Goal: Participate in discussion: Engage in conversation with other users on a specific topic

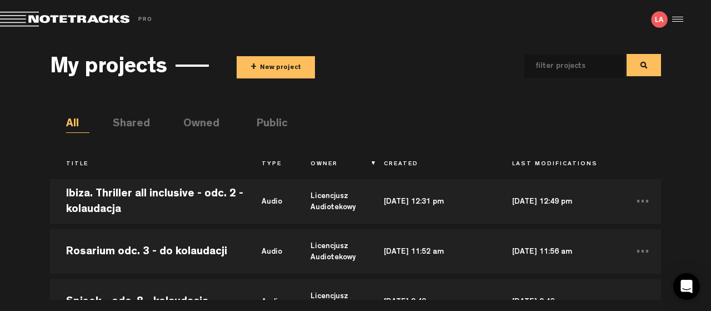
click at [692, 185] on div "My projects + New project All Shared Owned Public Title Type Owner Created Last…" at bounding box center [355, 169] width 711 height 261
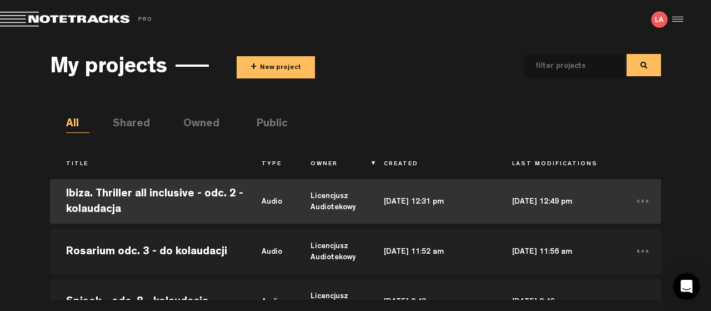
click at [112, 193] on td "Ibiza. Thriller all inclusive - odc. 2 - kolaudacja" at bounding box center [148, 201] width 196 height 50
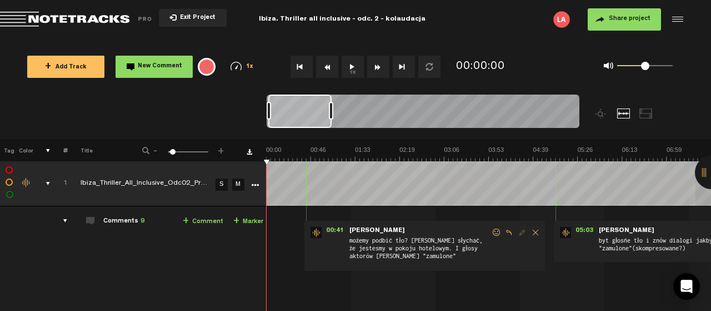
click at [704, 172] on div at bounding box center [711, 172] width 33 height 33
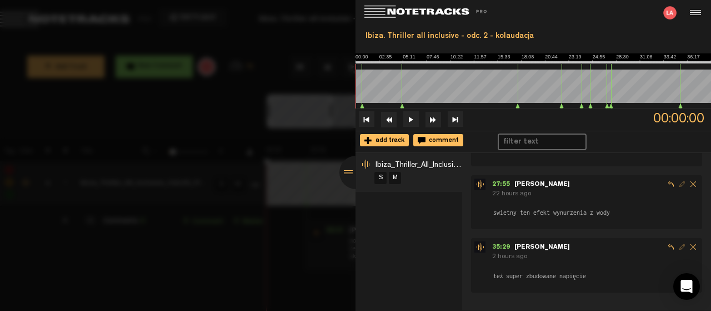
scroll to position [473, 0]
click at [447, 227] on div "Ibiza_Thriller_All_Inclusive_Odc02_Prev_V2 S M" at bounding box center [409, 232] width 107 height 158
click at [347, 170] on div at bounding box center [355, 172] width 33 height 33
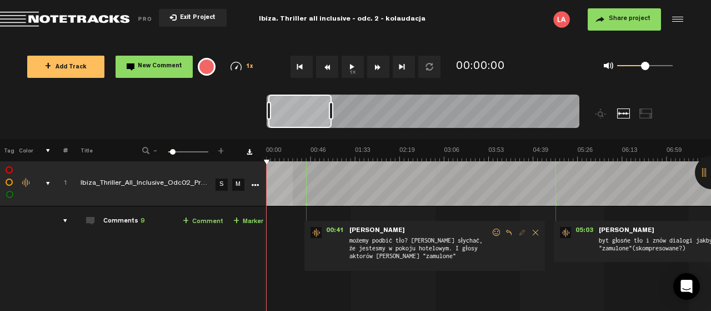
click at [353, 62] on button "1x" at bounding box center [353, 67] width 22 height 22
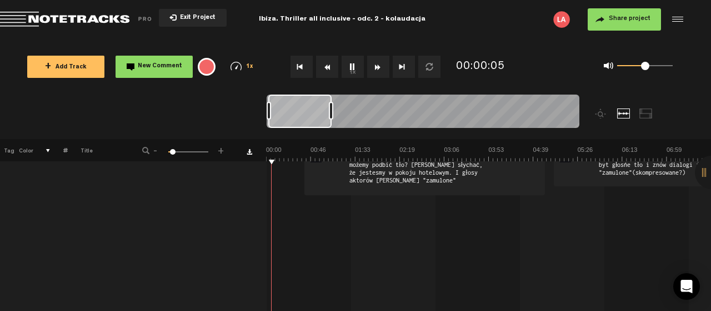
scroll to position [0, 0]
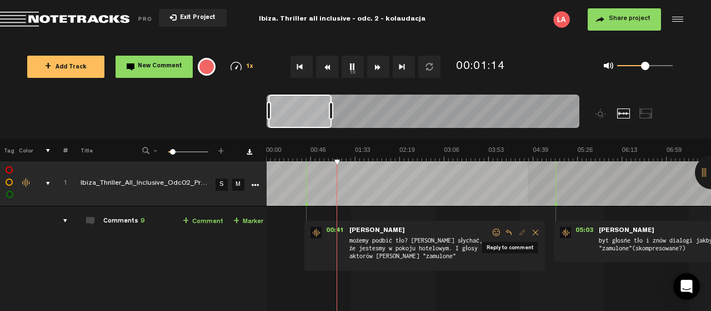
click at [508, 230] on span "Reply to comment" at bounding box center [508, 232] width 13 height 8
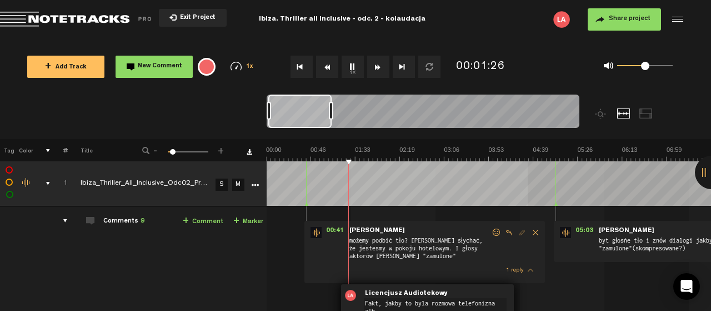
scroll to position [3, 0]
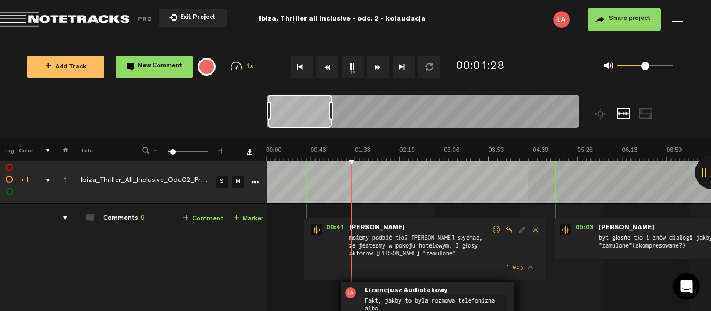
click at [486, 298] on textarea "Fakt, jakby to byla rozmowa telefonizna albo" at bounding box center [435, 304] width 143 height 18
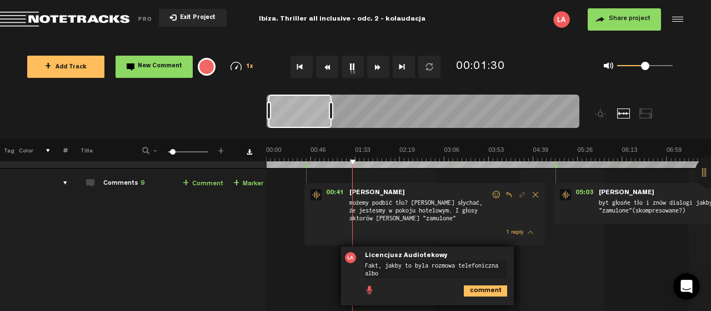
scroll to position [63, 0]
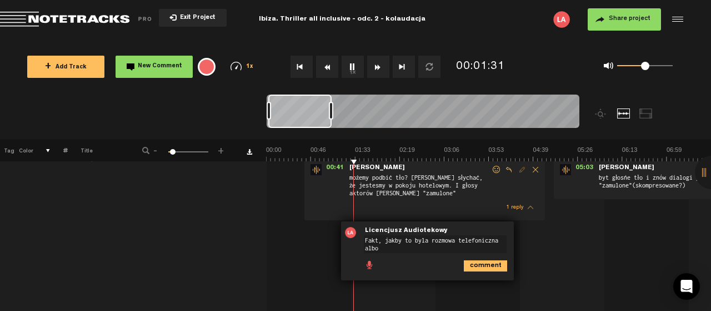
click at [388, 247] on textarea "Fakt, jakby to byla rozmowa telefoniczna albo" at bounding box center [435, 244] width 143 height 18
type textarea "Fakt, jakby to byla rozmowa telefoniczna."
click at [492, 259] on icon "comment" at bounding box center [485, 261] width 43 height 11
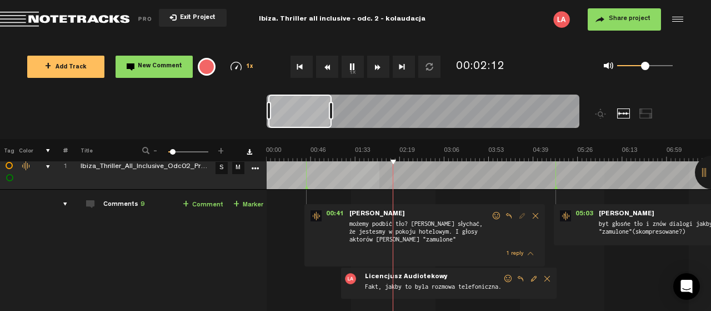
scroll to position [0, 0]
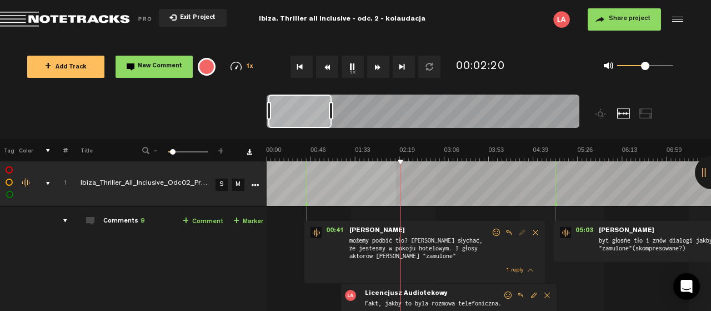
click at [354, 66] on button "1x" at bounding box center [353, 67] width 22 height 22
